Goal: Task Accomplishment & Management: Manage account settings

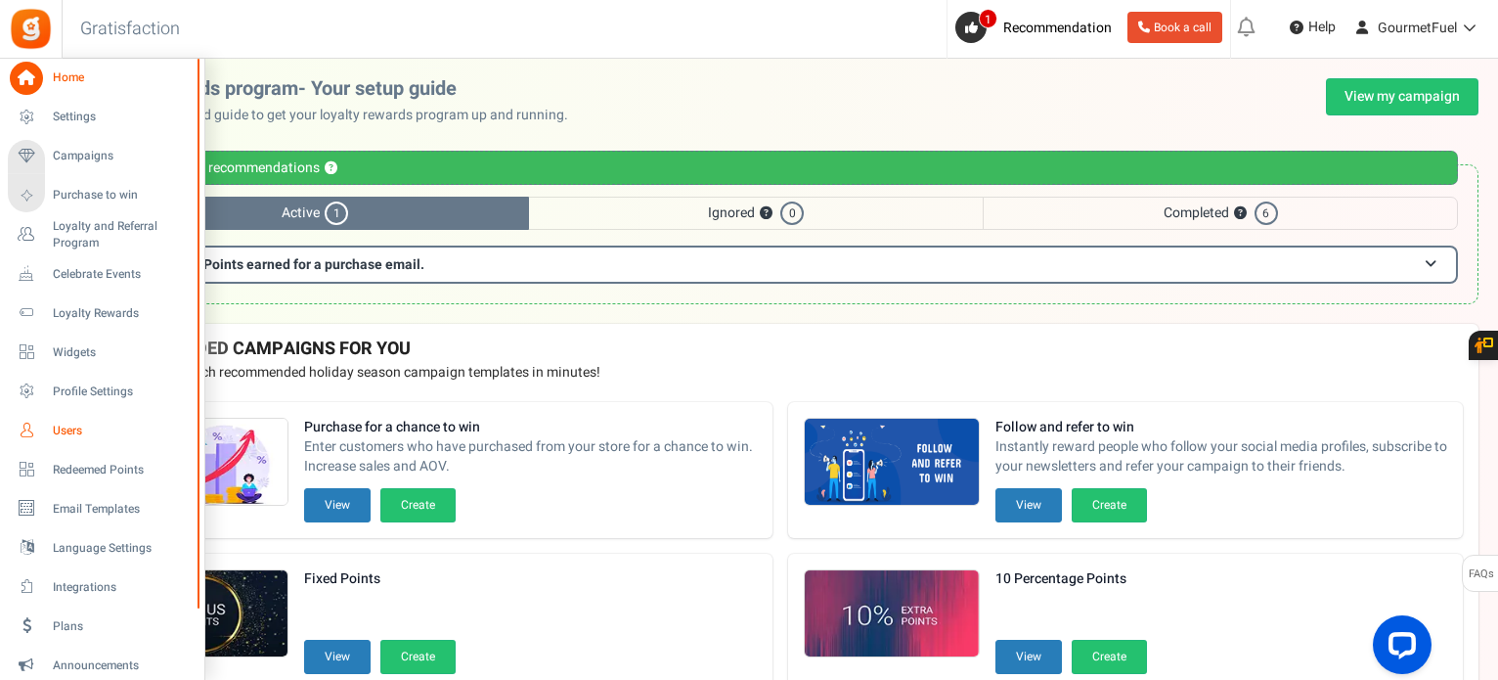
click at [82, 437] on span "Users" at bounding box center [121, 430] width 137 height 17
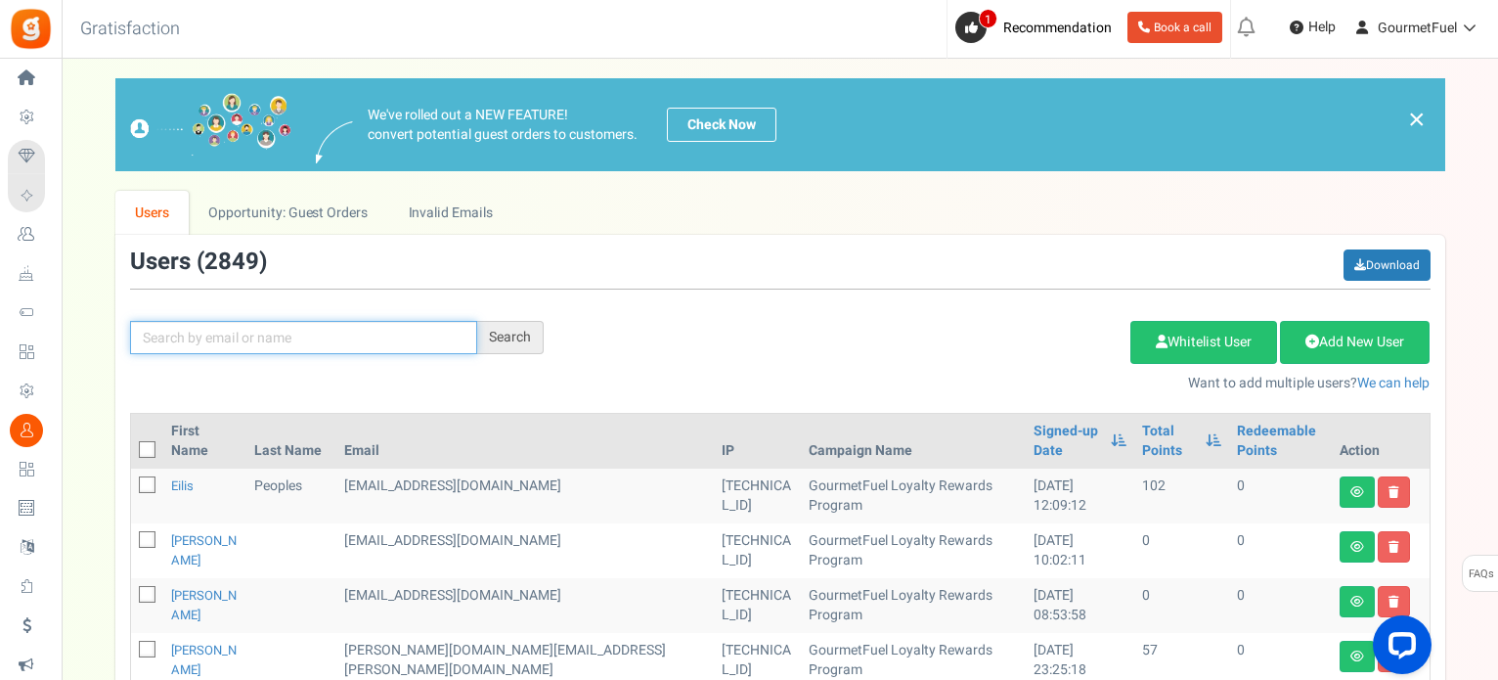
click at [316, 340] on input "text" at bounding box center [303, 337] width 347 height 33
paste input "[EMAIL_ADDRESS][DOMAIN_NAME]"
type input "[EMAIL_ADDRESS][DOMAIN_NAME]"
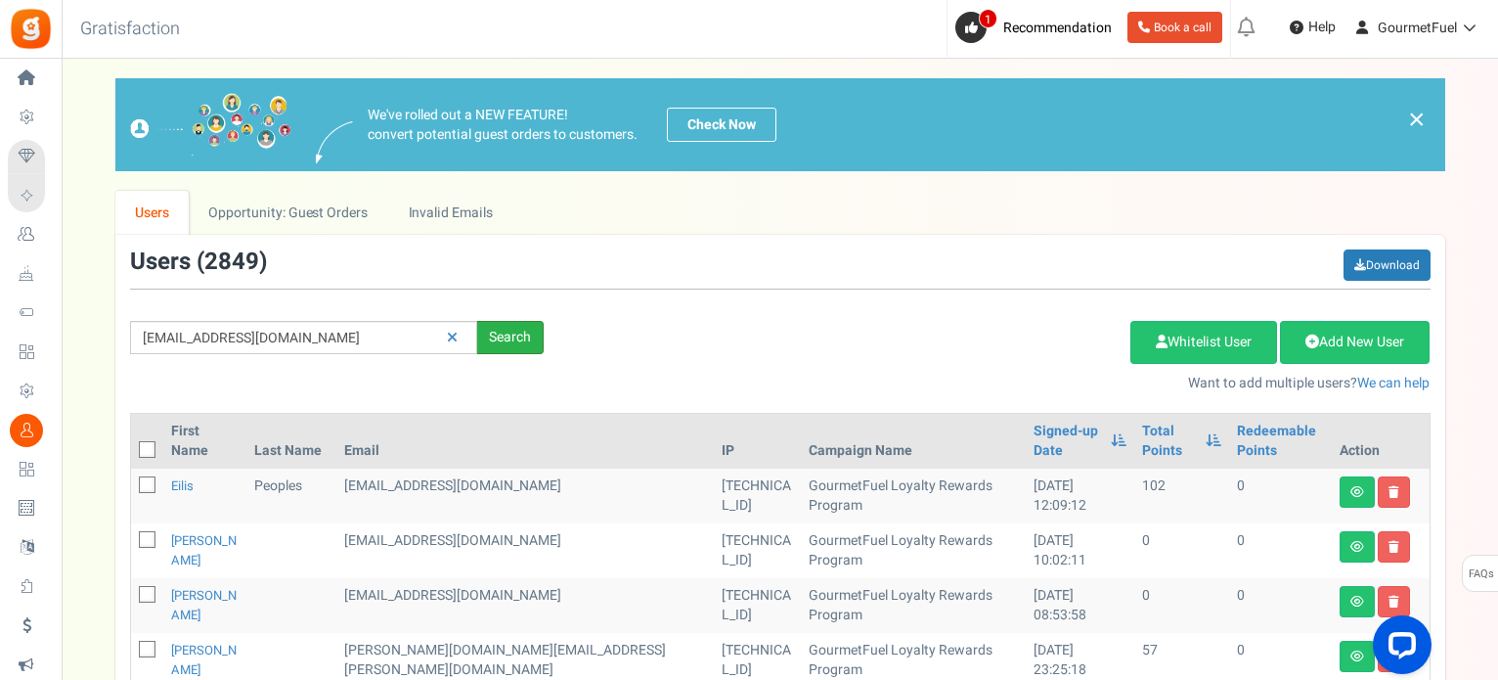
click at [498, 339] on div "Search" at bounding box center [510, 337] width 66 height 33
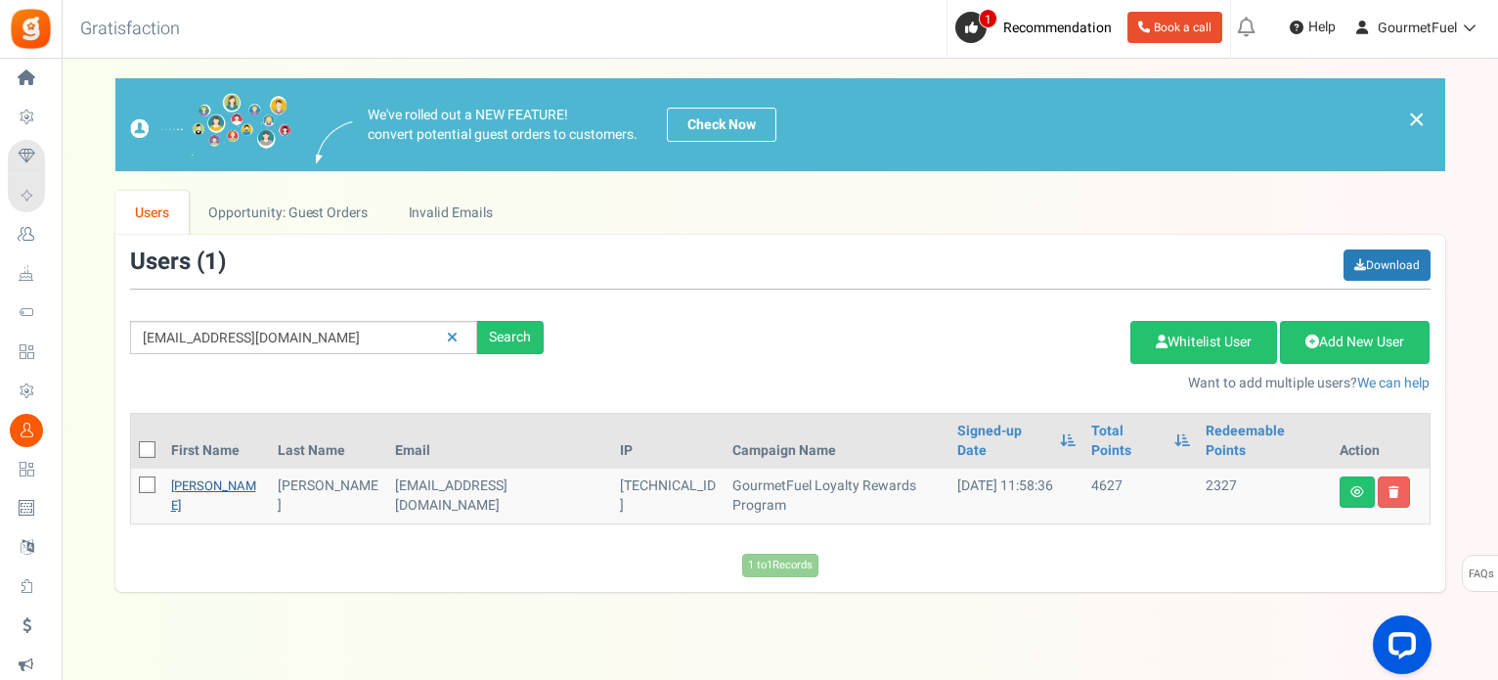
click at [193, 476] on link "[PERSON_NAME]" at bounding box center [213, 495] width 85 height 38
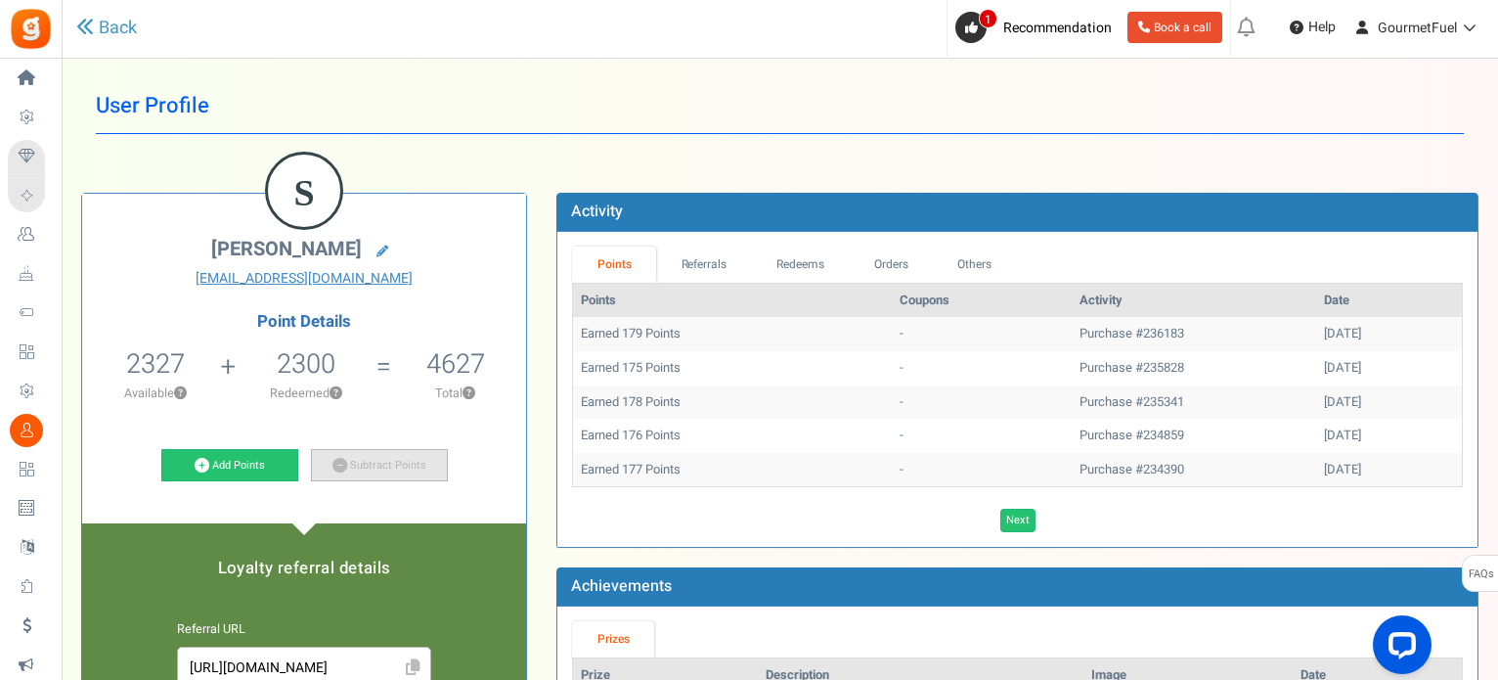
click at [367, 461] on link "Subtract Points" at bounding box center [379, 465] width 137 height 33
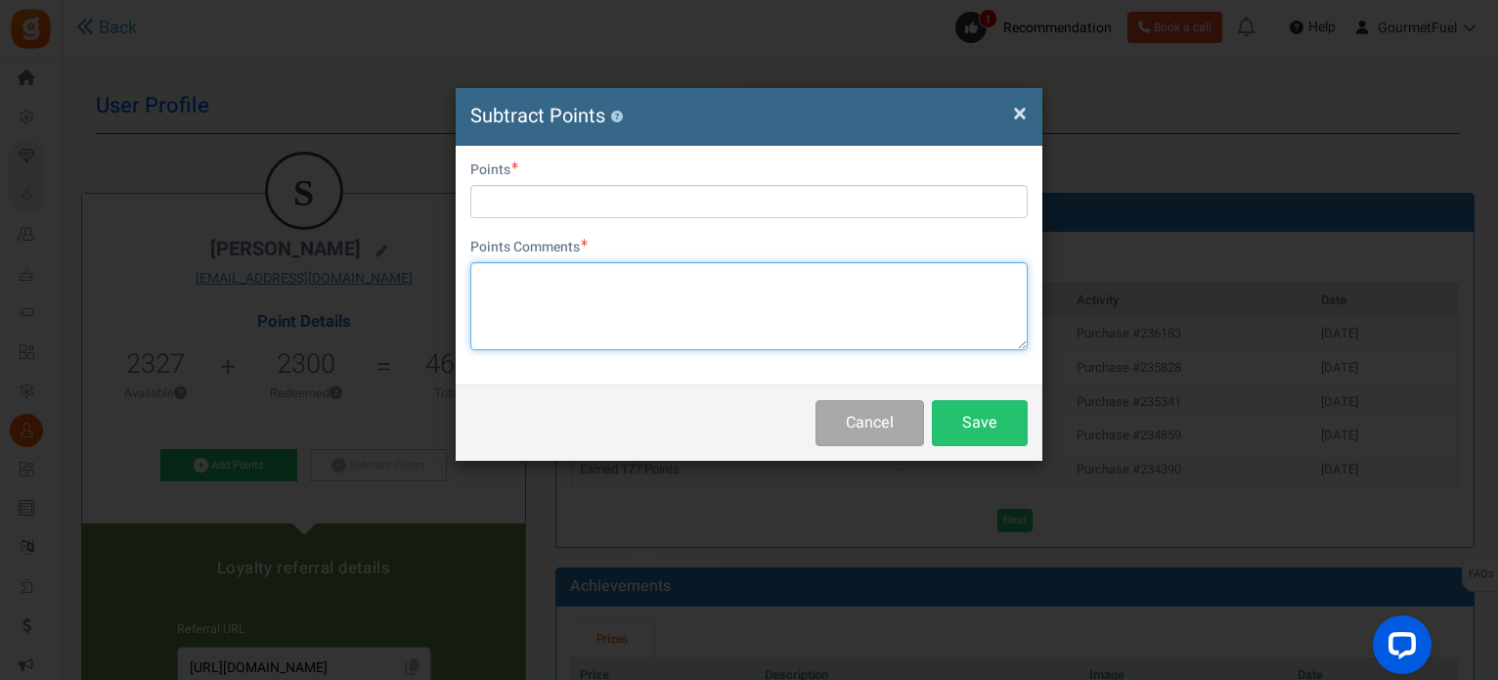
click at [567, 328] on textarea at bounding box center [748, 306] width 557 height 88
paste textarea "2300 points (€115.00) GRPAY9csSsLJ8"
type textarea "2300 points (€115.00) GRPAY9csSsLJ8"
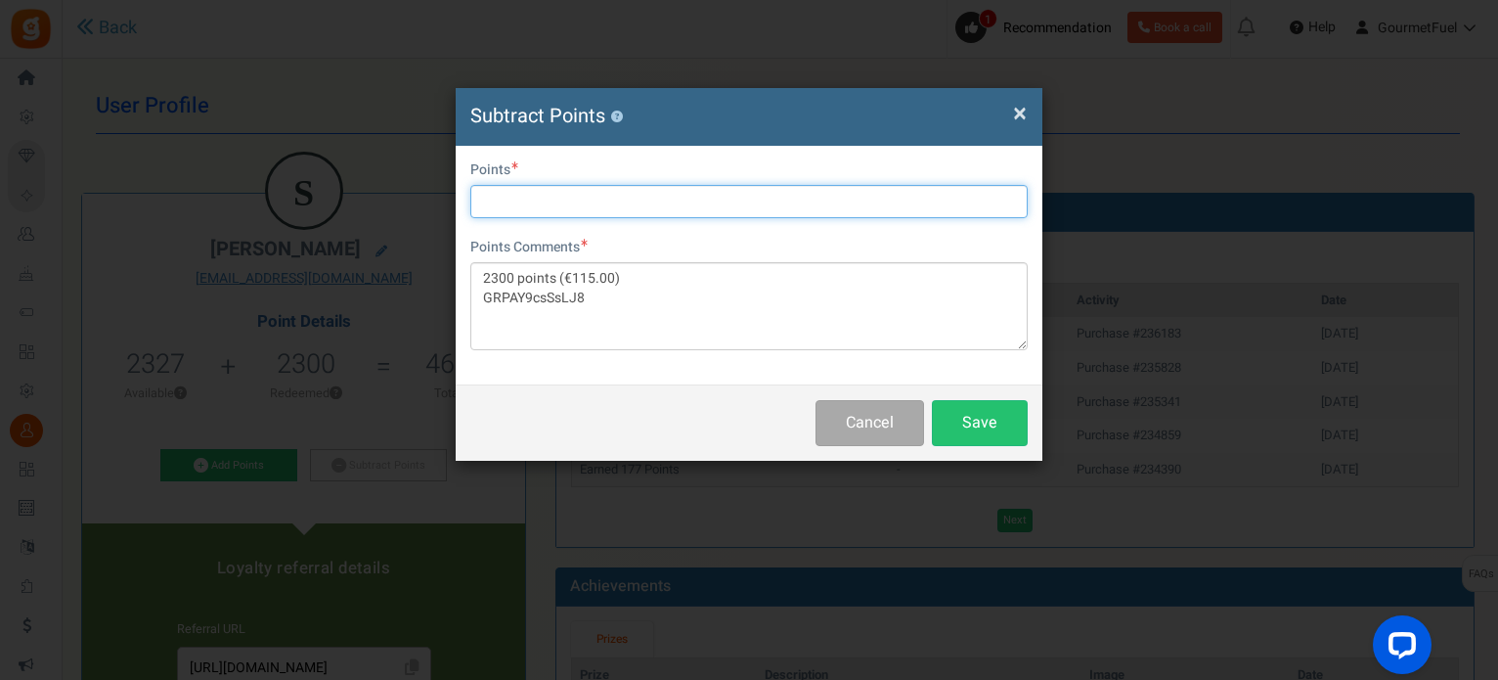
click at [543, 198] on input "text" at bounding box center [748, 201] width 557 height 33
type input "2300"
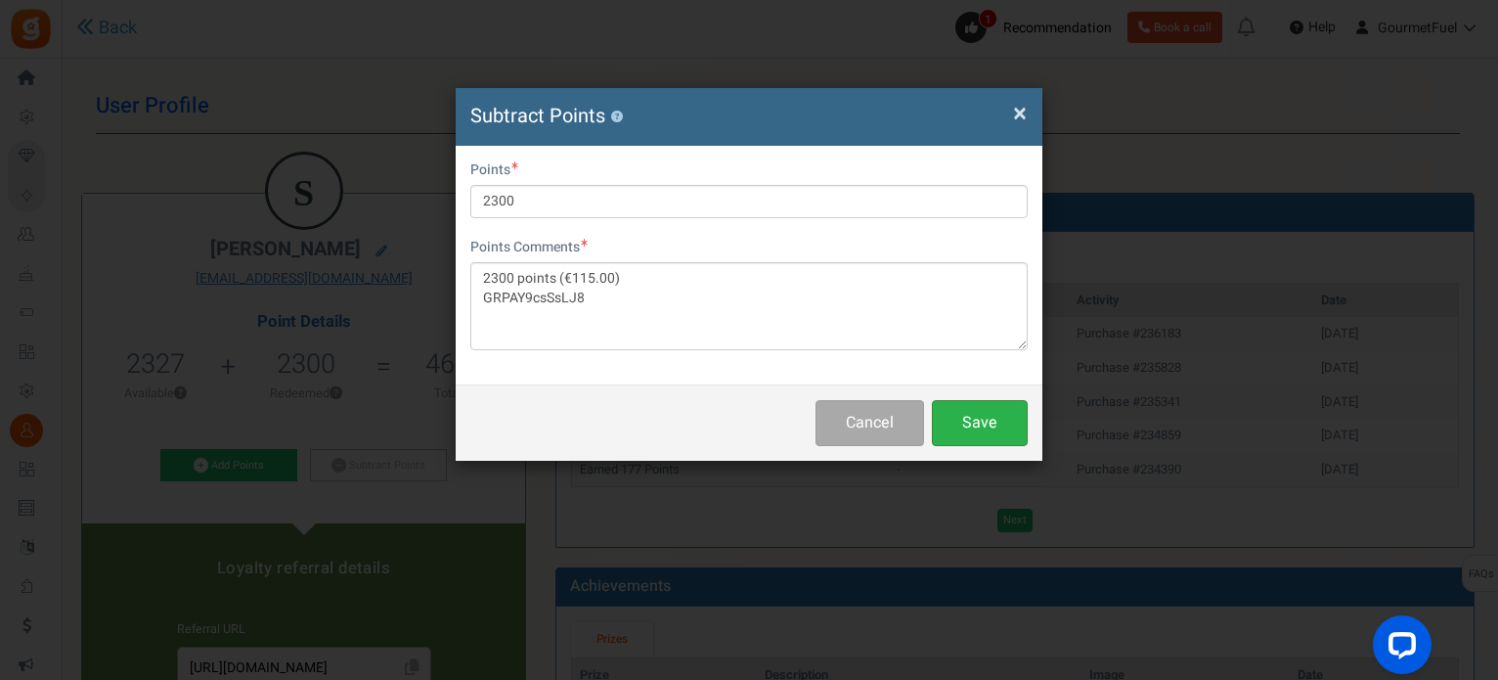
click at [968, 418] on button "Save" at bounding box center [980, 423] width 96 height 46
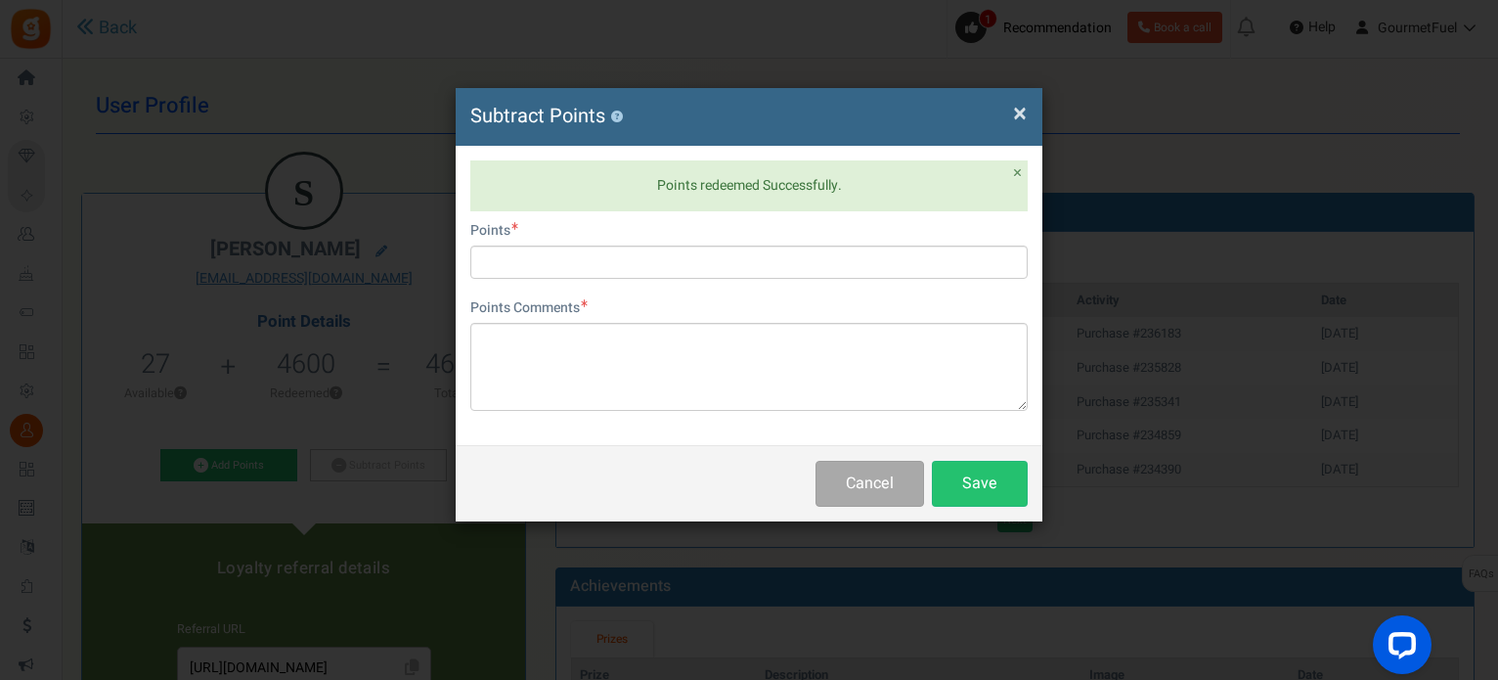
click at [1013, 110] on div "× Close Subtract Points ?" at bounding box center [749, 117] width 587 height 58
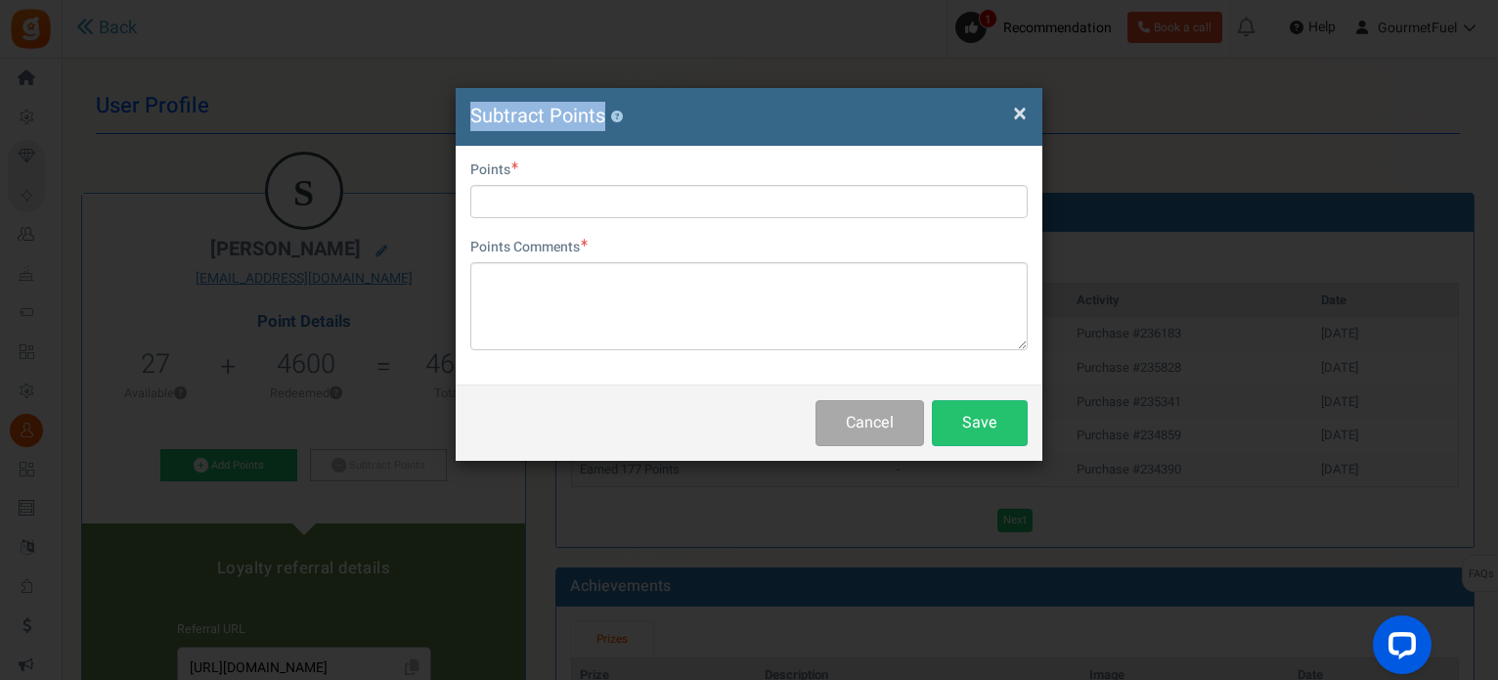
click at [1017, 106] on span "×" at bounding box center [1020, 113] width 14 height 37
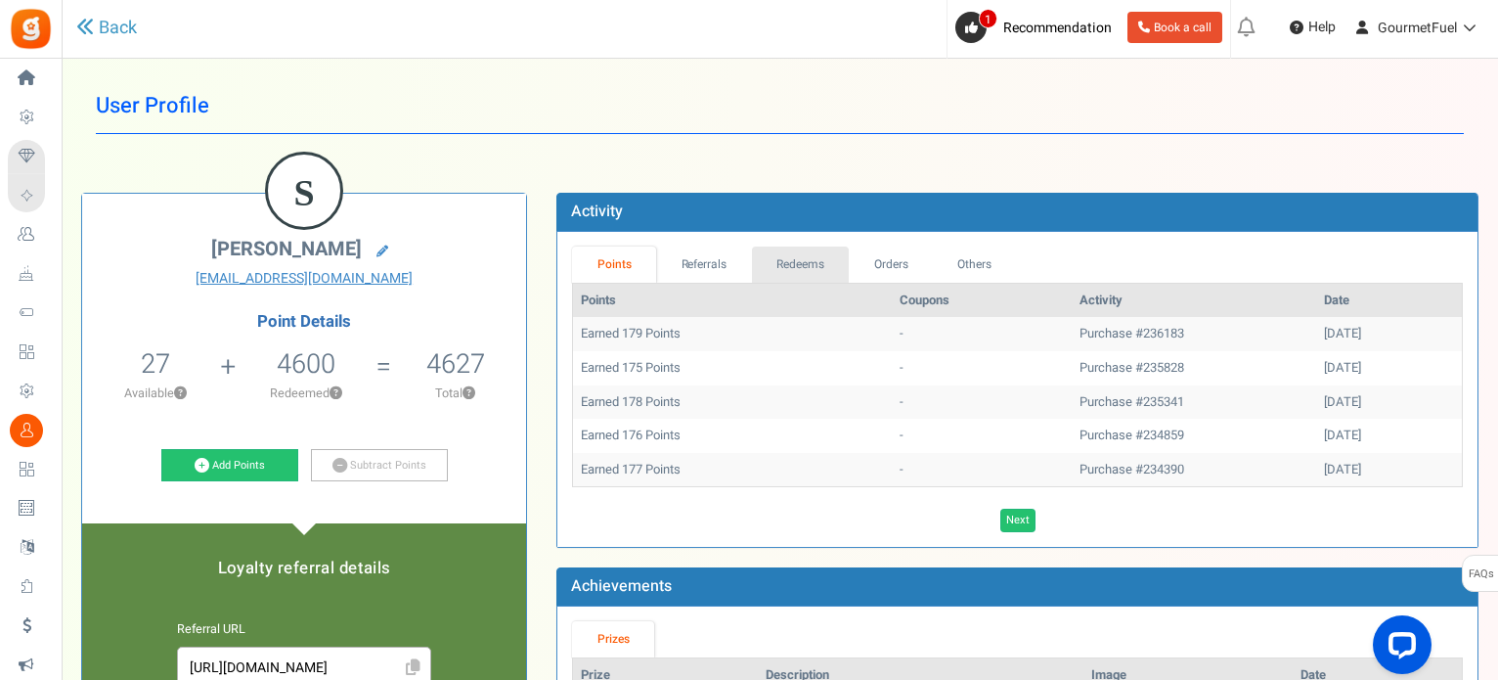
click at [817, 259] on link "Redeems" at bounding box center [801, 264] width 98 height 36
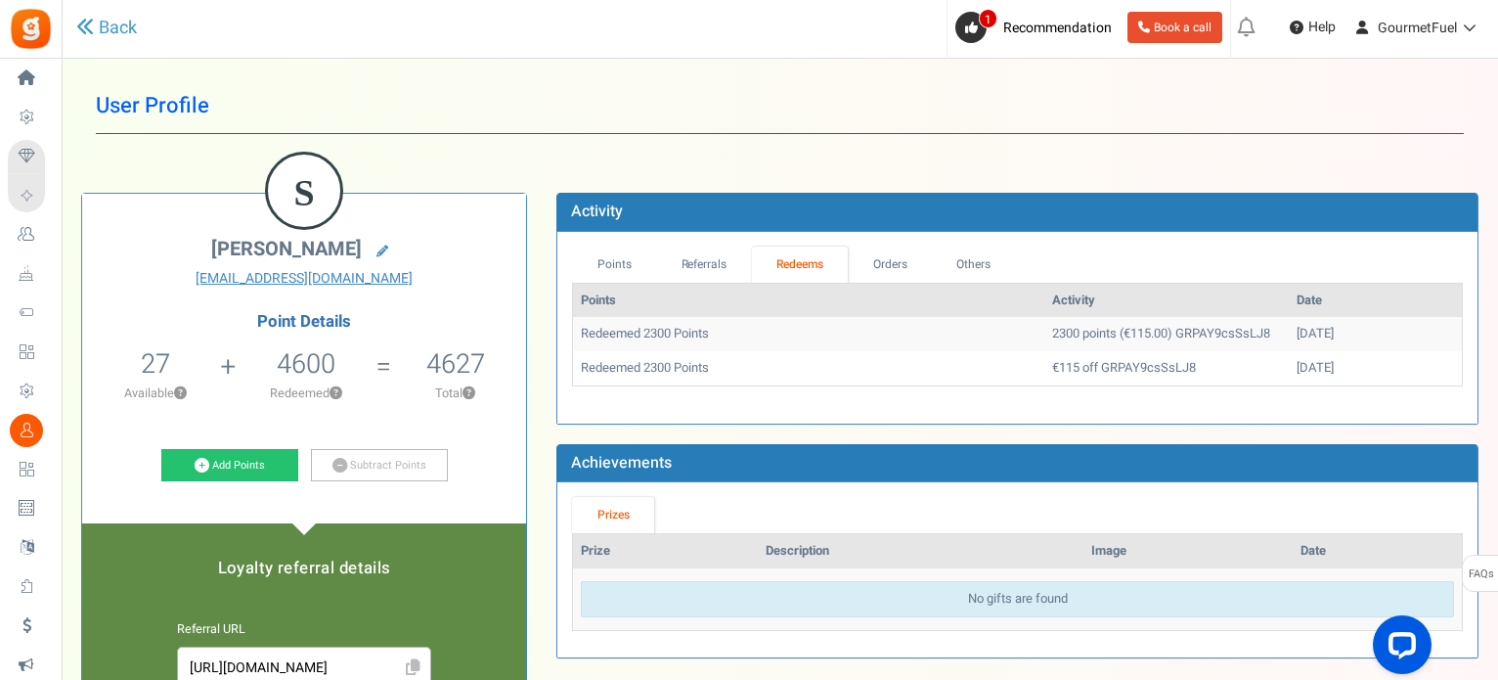
click at [1091, 336] on td "2300 points (€115.00) GRPAY9csSsLJ8" at bounding box center [1166, 334] width 244 height 34
copy td "115.00"
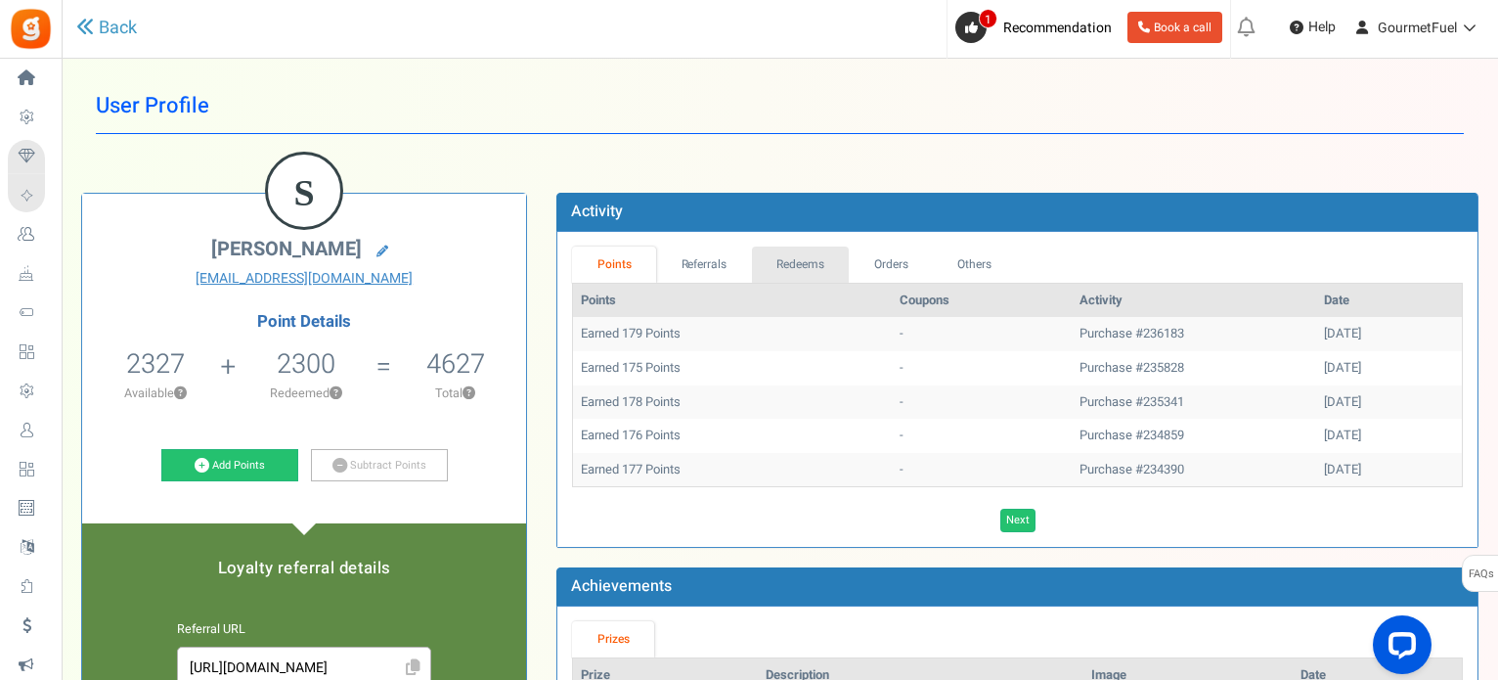
click at [818, 247] on link "Redeems" at bounding box center [801, 264] width 98 height 36
click at [821, 261] on link "Redeems" at bounding box center [801, 264] width 98 height 36
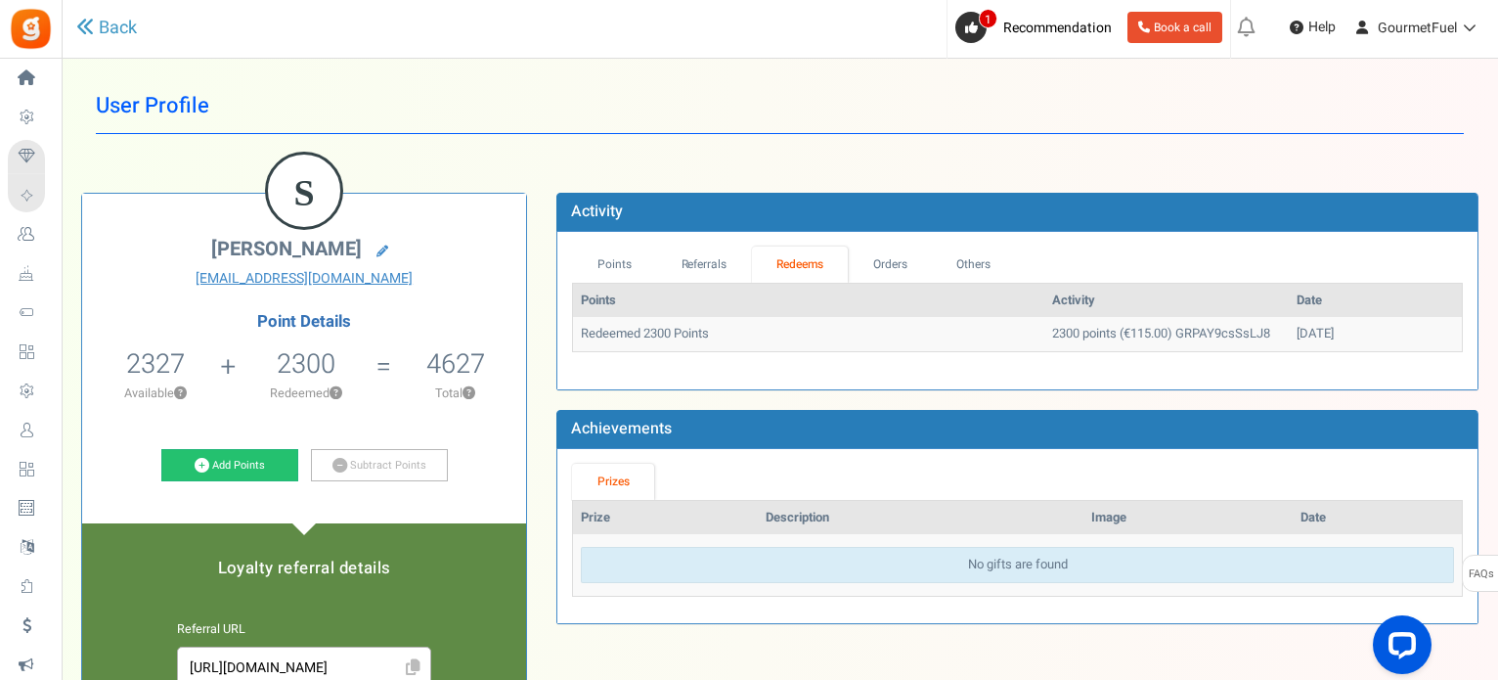
drag, startPoint x: 982, startPoint y: 328, endPoint x: 1373, endPoint y: 333, distance: 391.1
click at [1373, 333] on tr "Redeemed 2300 Points 2300 points (€115.00) GRPAY9csSsLJ8 30/08/2025" at bounding box center [1017, 334] width 889 height 34
click at [1373, 333] on td "30/08/2025" at bounding box center [1375, 334] width 173 height 34
click at [339, 393] on button "?" at bounding box center [336, 393] width 13 height 13
click at [763, 461] on div "Prizes Prize Description Image Date No gifts are found" at bounding box center [1017, 536] width 920 height 174
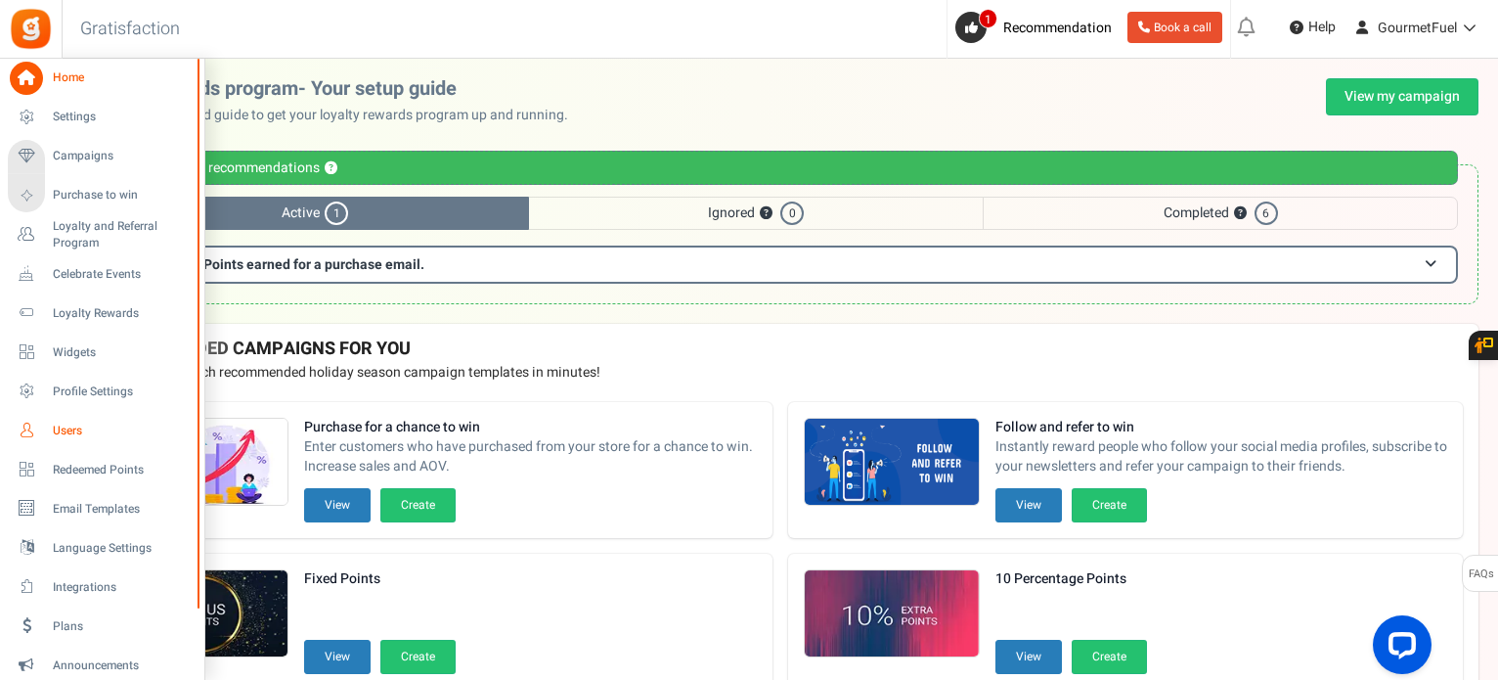
click at [67, 422] on span "Users" at bounding box center [121, 430] width 137 height 17
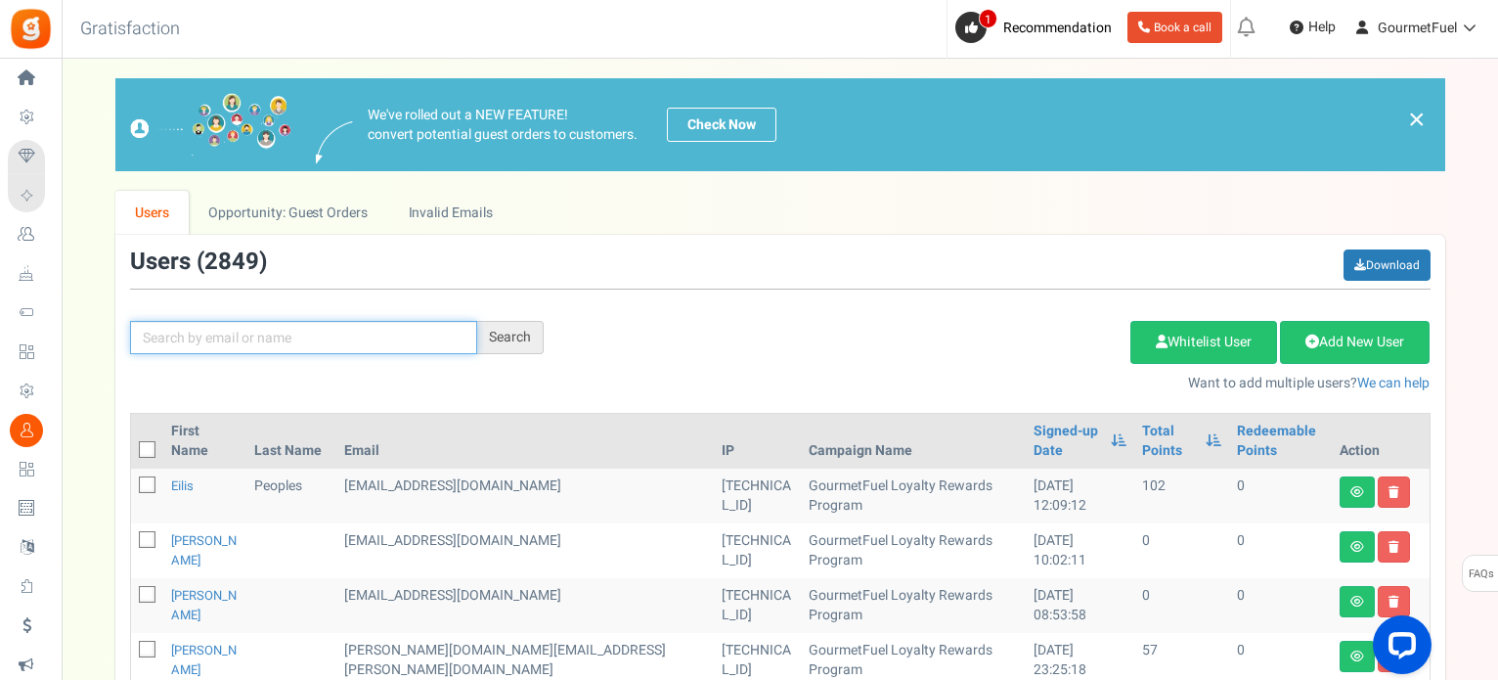
drag, startPoint x: 409, startPoint y: 338, endPoint x: 438, endPoint y: 340, distance: 29.4
click at [409, 340] on input "text" at bounding box center [303, 337] width 347 height 33
paste input "[EMAIL_ADDRESS][DOMAIN_NAME]"
type input "[EMAIL_ADDRESS][DOMAIN_NAME]"
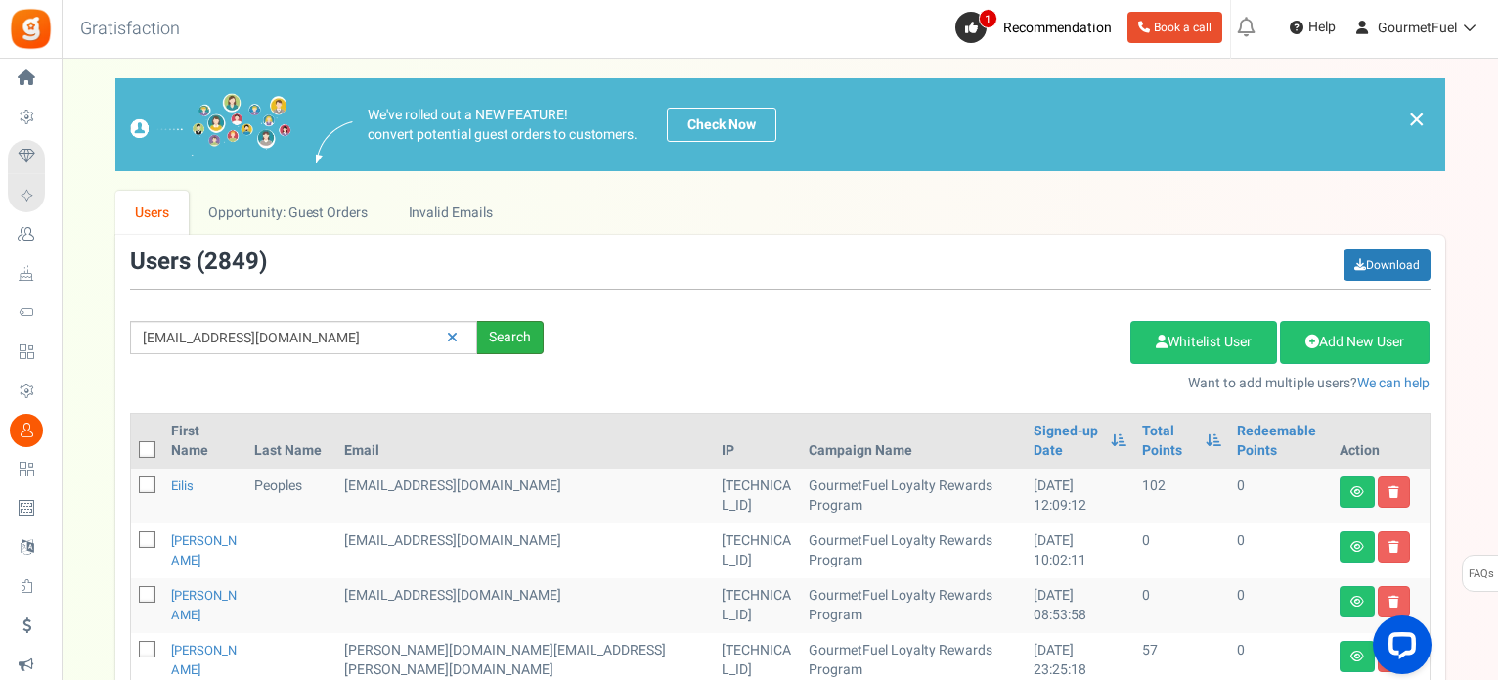
click at [503, 335] on div "Search" at bounding box center [510, 337] width 66 height 33
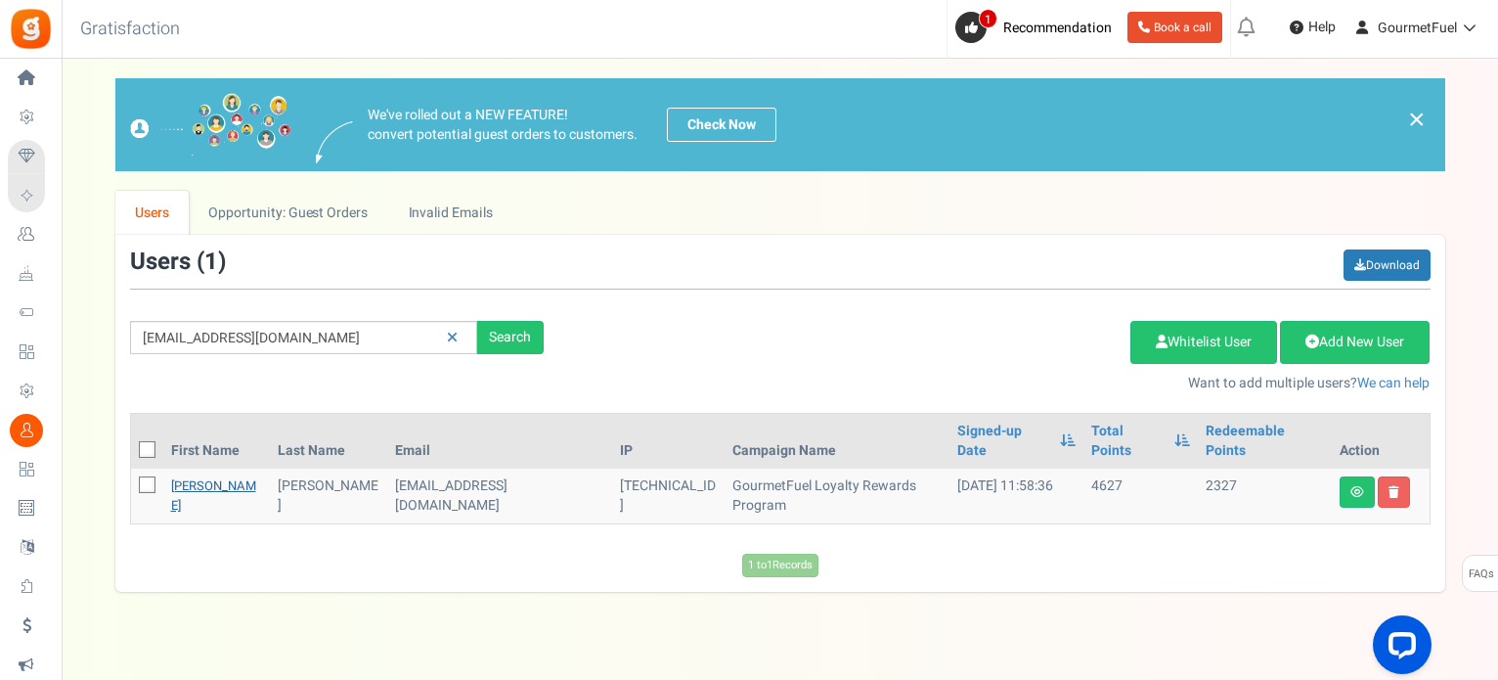
click at [192, 476] on link "[PERSON_NAME]" at bounding box center [213, 495] width 85 height 38
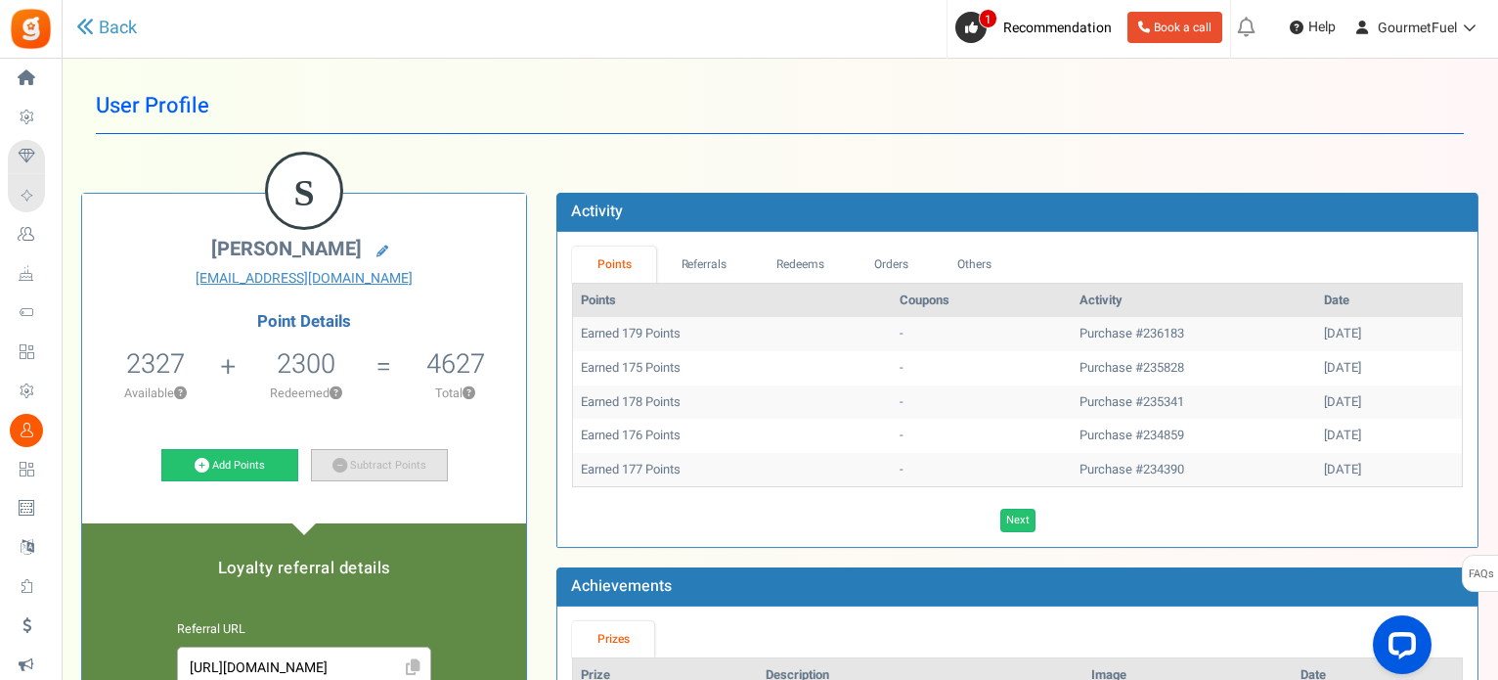
click at [353, 456] on link "Subtract Points" at bounding box center [379, 465] width 137 height 33
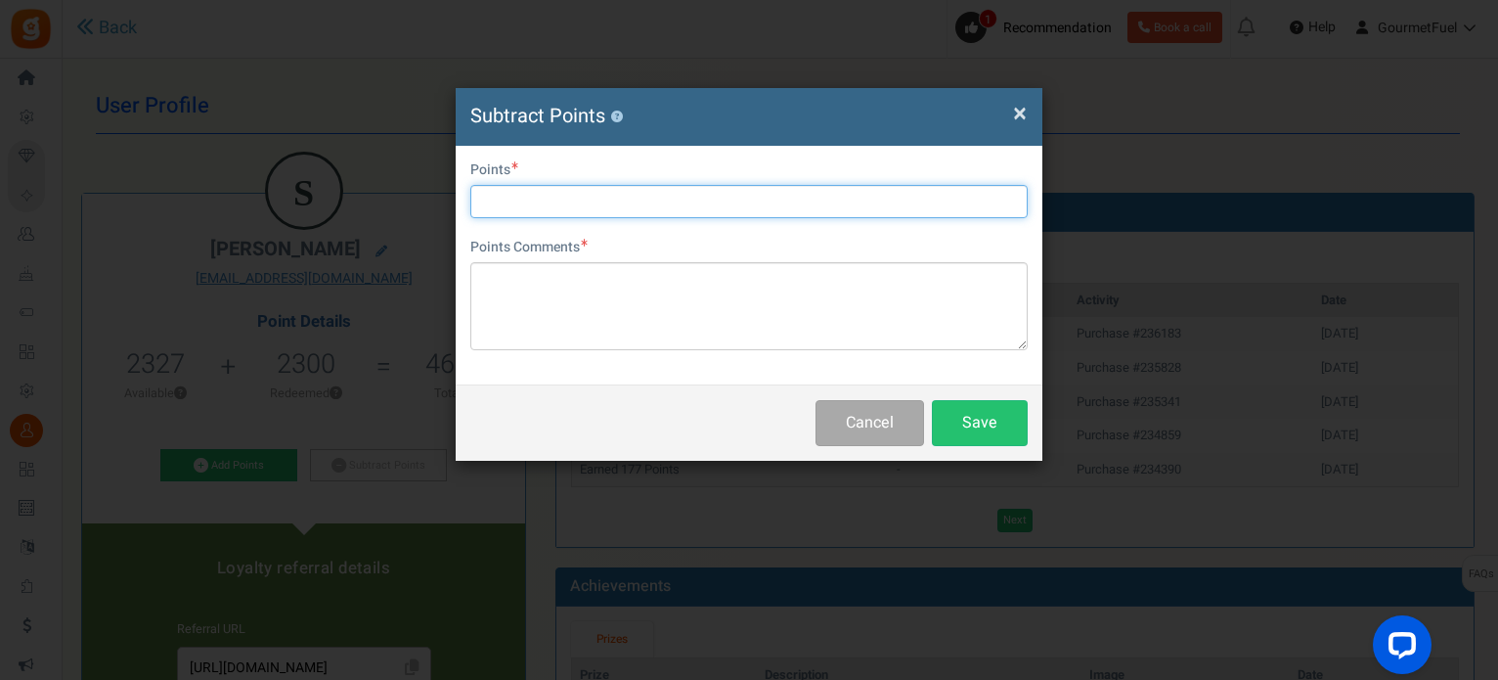
click at [599, 202] on input "text" at bounding box center [748, 201] width 557 height 33
type input "2300"
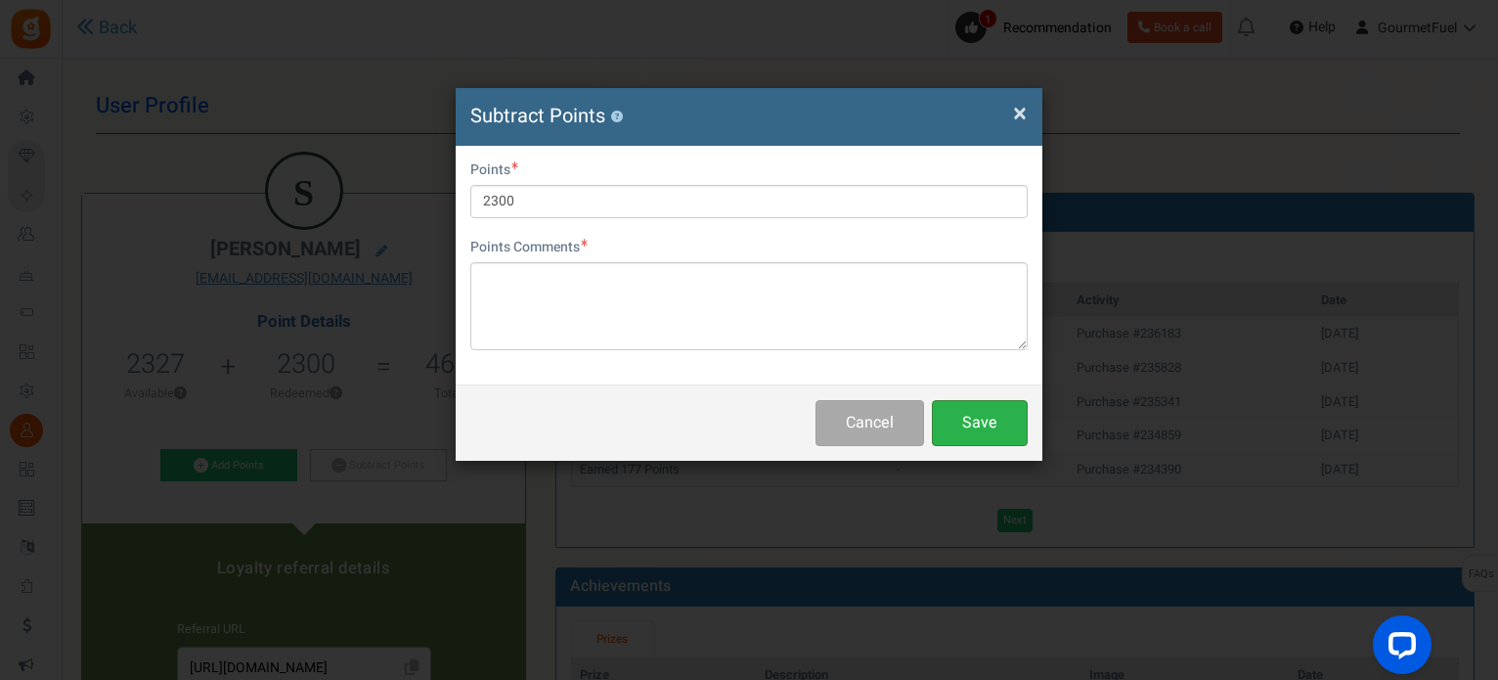
click at [991, 416] on button "Save" at bounding box center [980, 423] width 96 height 46
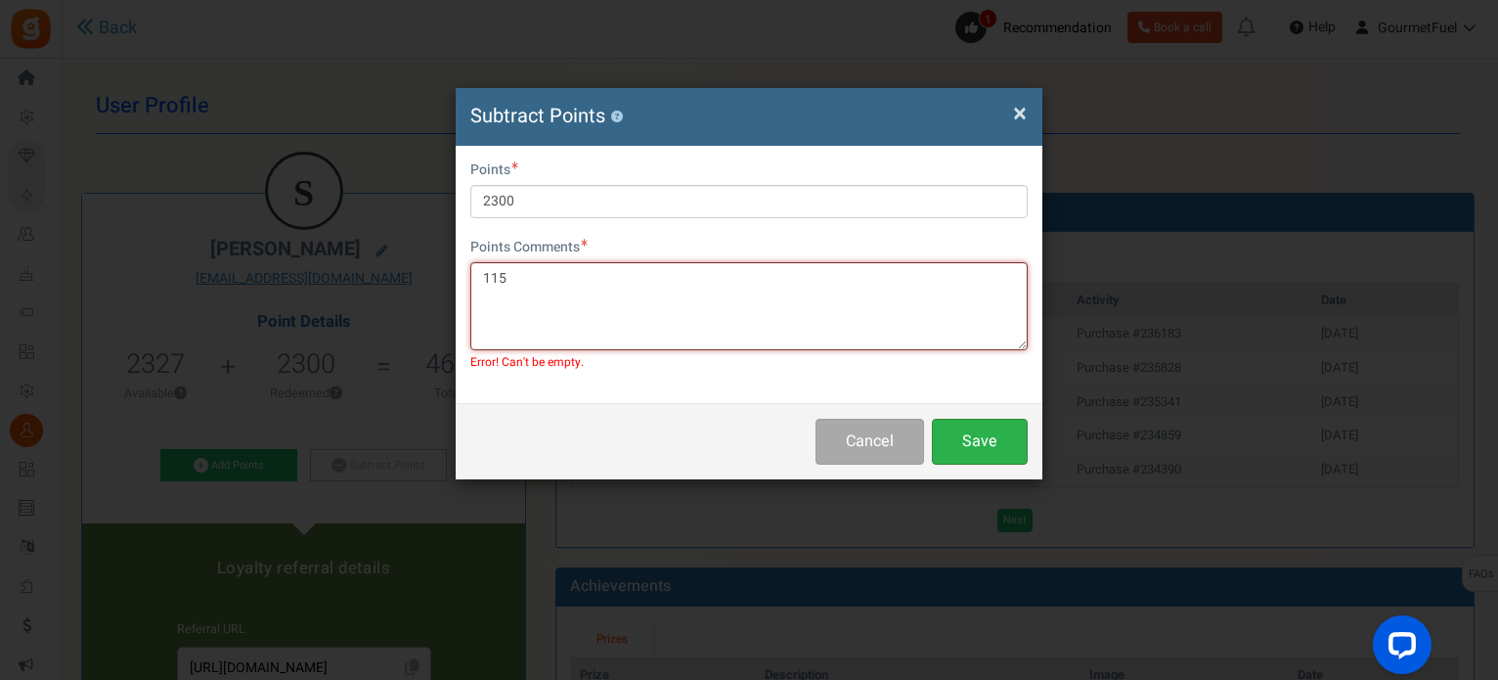
type textarea "115"
click at [993, 434] on button "Save" at bounding box center [980, 441] width 96 height 46
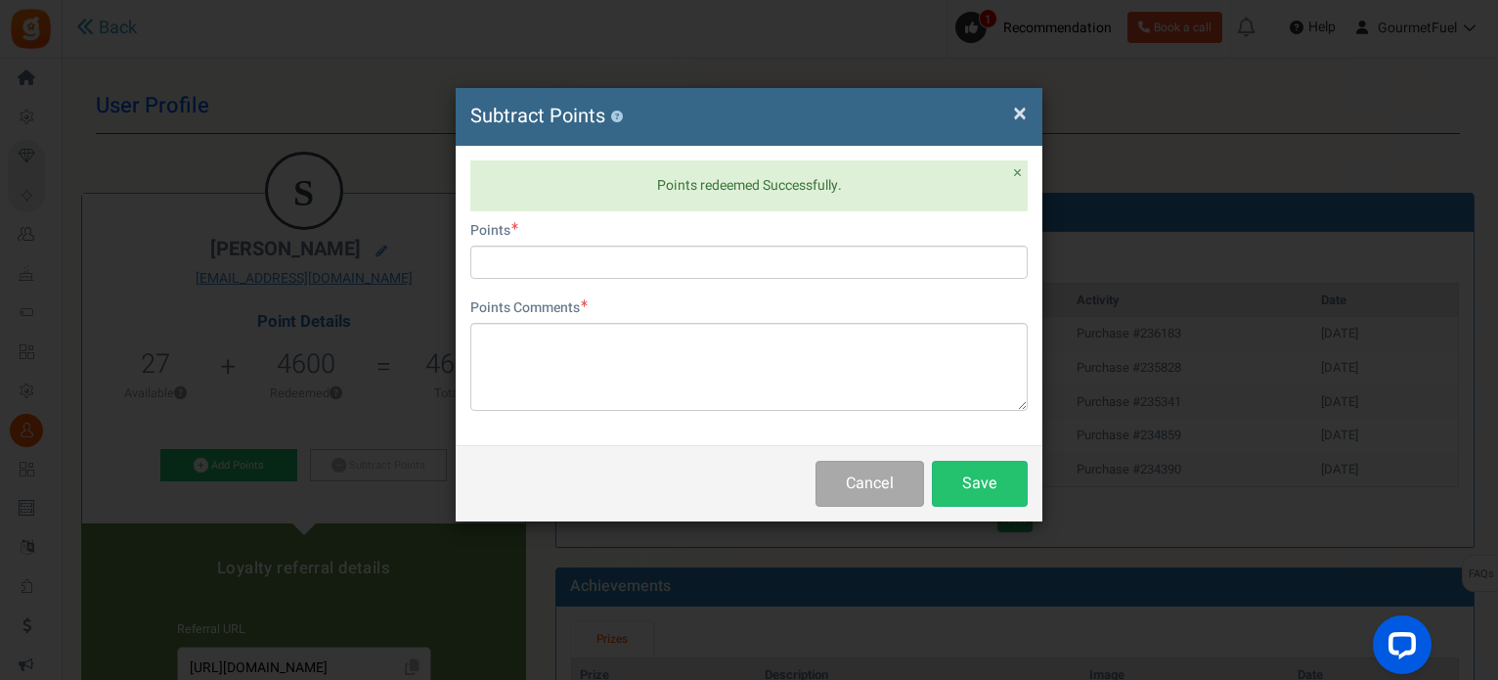
click at [1022, 103] on span "×" at bounding box center [1020, 113] width 14 height 37
